Goal: Communication & Community: Answer question/provide support

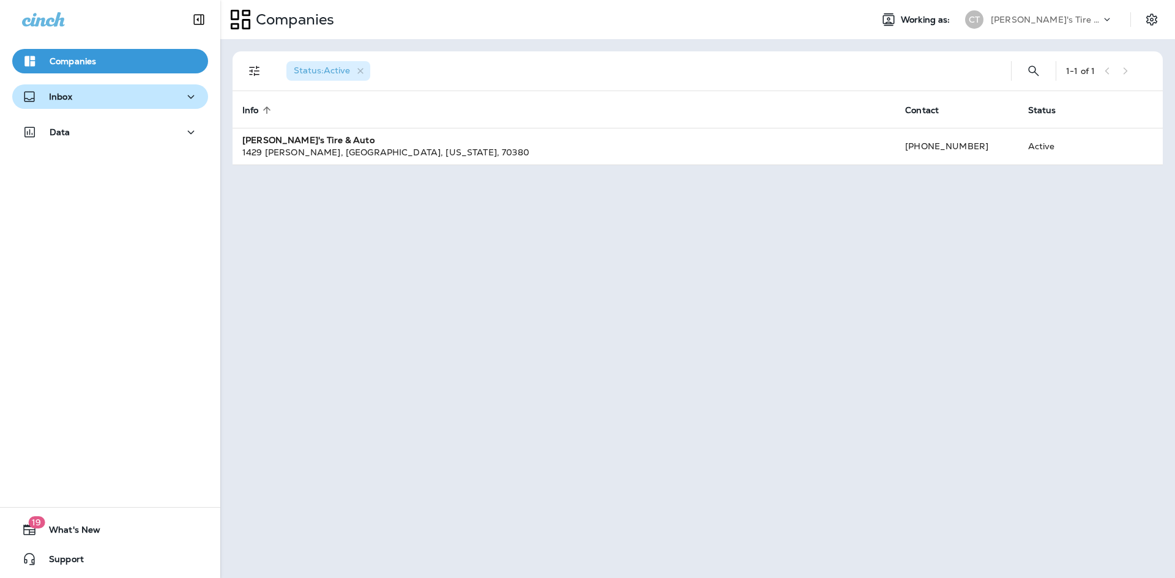
click at [132, 94] on div "Inbox" at bounding box center [110, 96] width 176 height 15
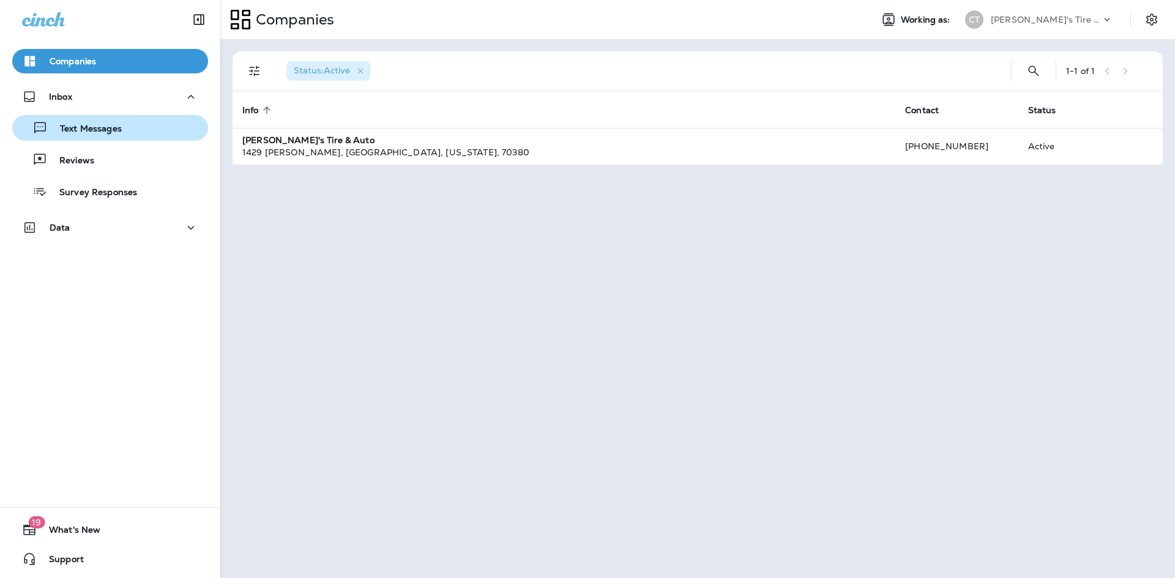
click at [132, 127] on div "Text Messages" at bounding box center [110, 128] width 186 height 18
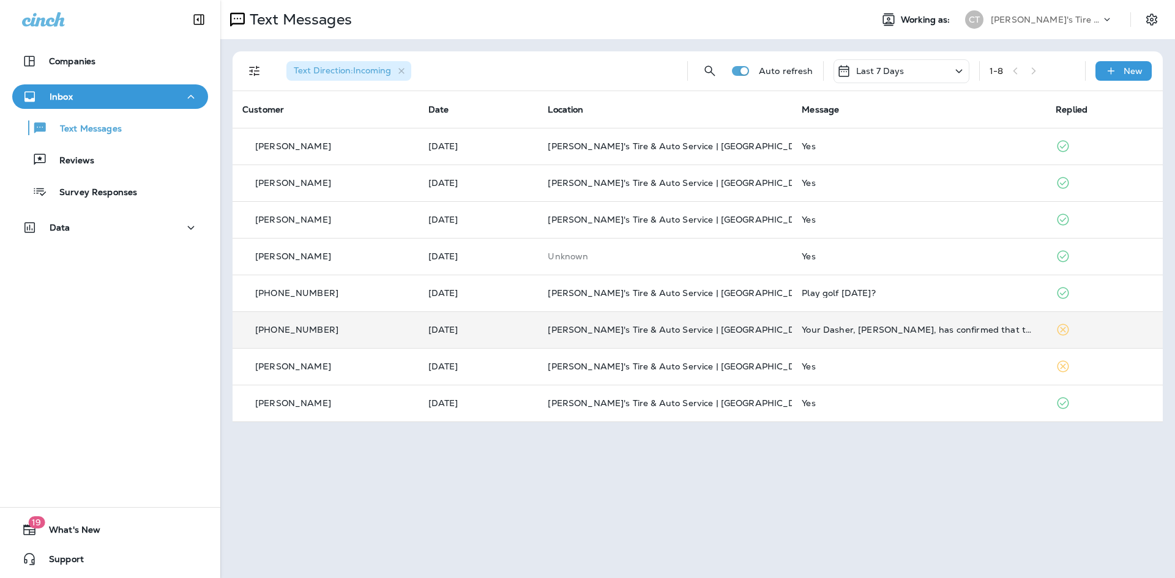
click at [751, 345] on td "[PERSON_NAME]'s Tire & Auto Service | [GEOGRAPHIC_DATA]" at bounding box center [665, 330] width 254 height 37
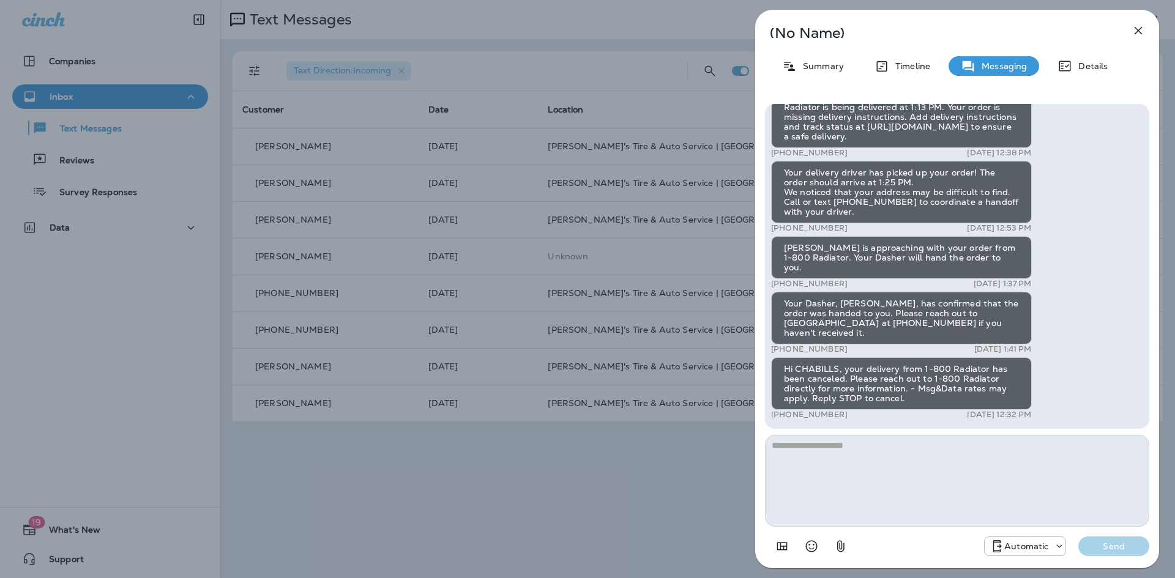
click at [1142, 24] on icon "button" at bounding box center [1138, 30] width 15 height 15
